Goal: Navigation & Orientation: Find specific page/section

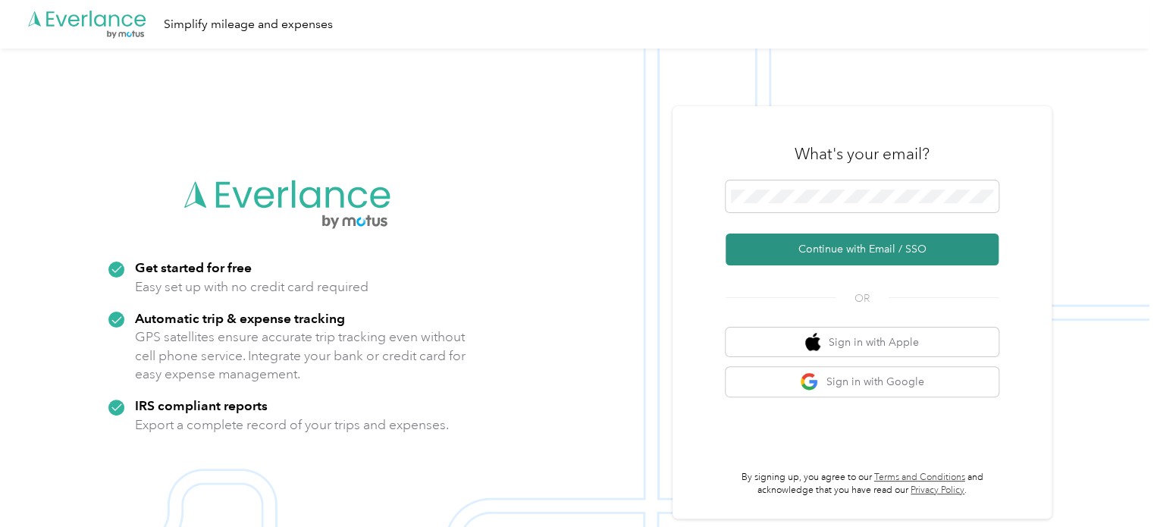
click at [851, 249] on button "Continue with Email / SSO" at bounding box center [861, 249] width 273 height 32
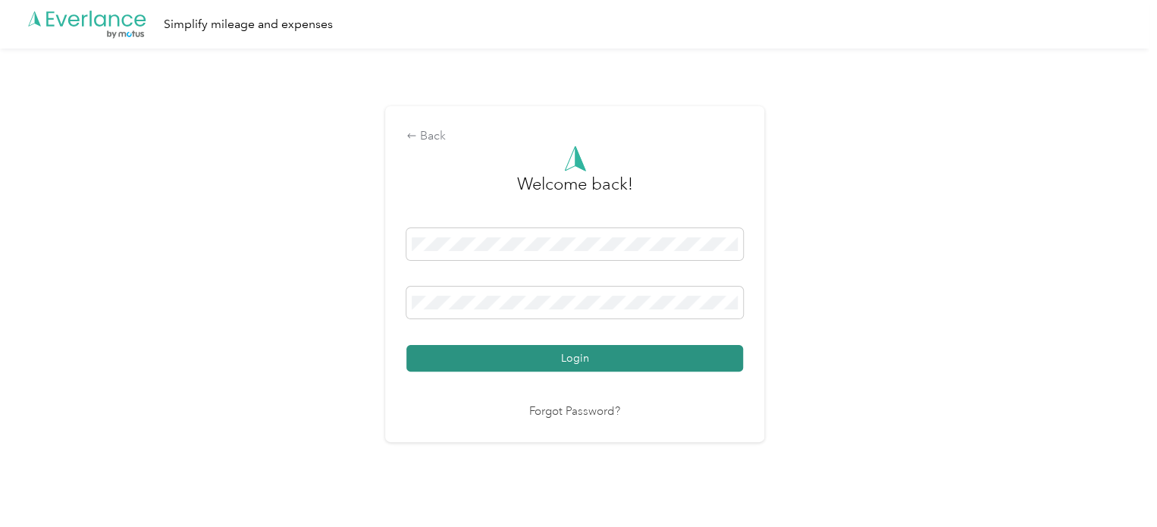
click at [604, 358] on button "Login" at bounding box center [574, 358] width 337 height 27
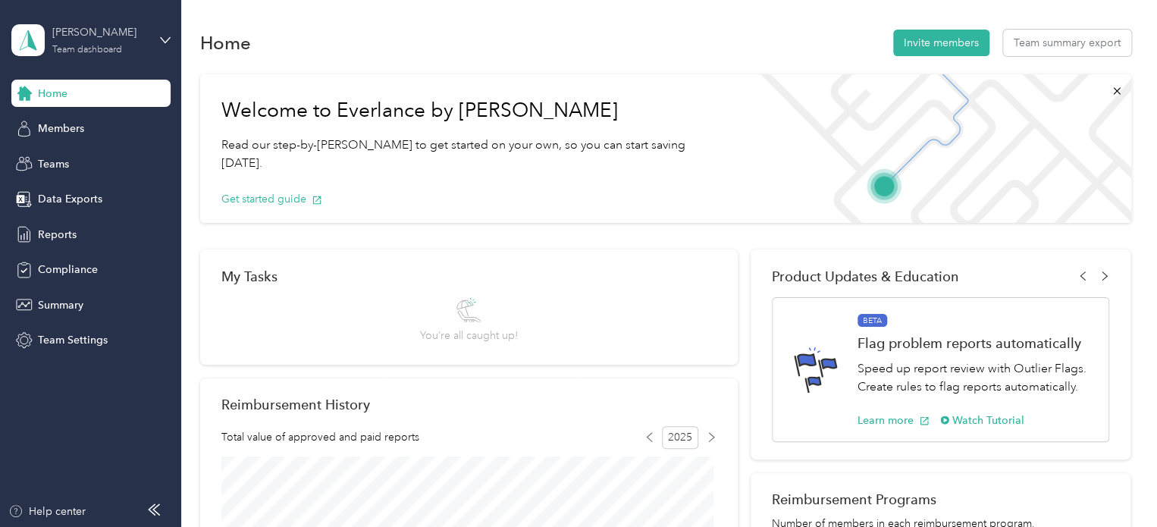
click at [85, 36] on div "[PERSON_NAME]" at bounding box center [99, 32] width 95 height 16
click at [66, 156] on div "Personal dashboard" at bounding box center [72, 157] width 96 height 16
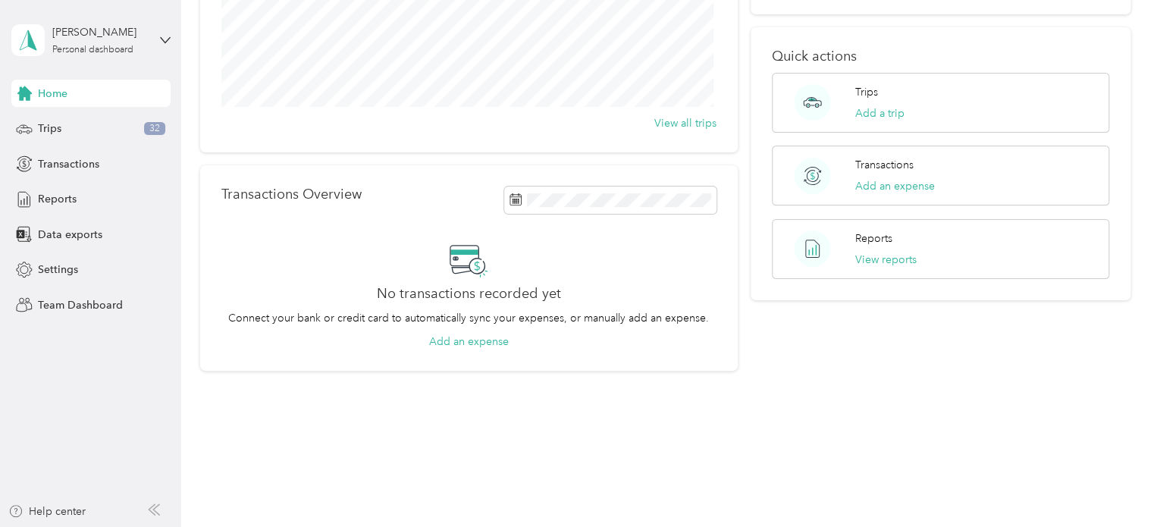
scroll to position [227, 0]
